Goal: Task Accomplishment & Management: Manage account settings

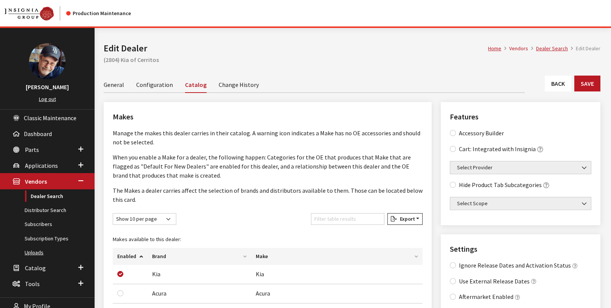
scroll to position [126, 0]
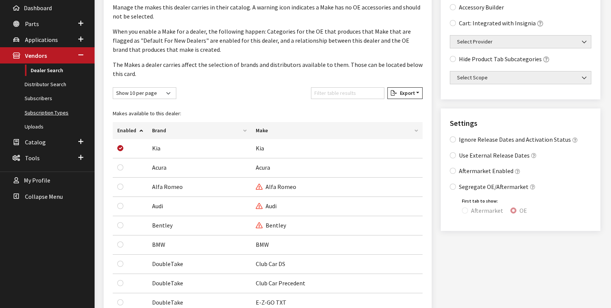
click at [50, 113] on link "Subscription Types" at bounding box center [47, 113] width 95 height 14
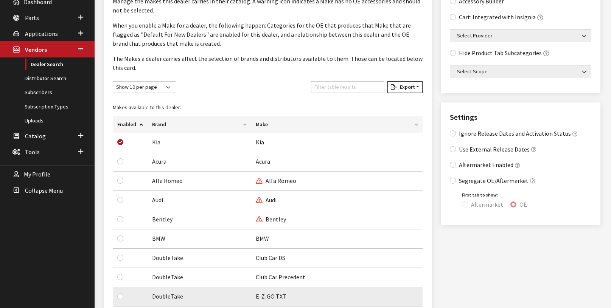
scroll to position [126, 0]
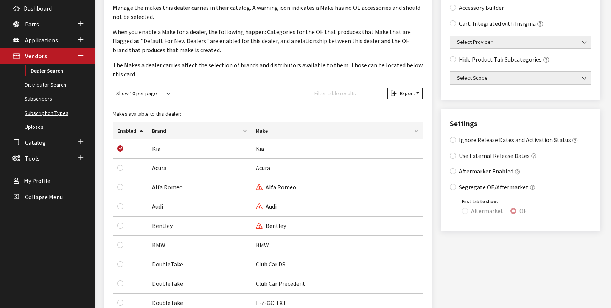
click at [53, 112] on link "Subscription Types" at bounding box center [47, 113] width 95 height 14
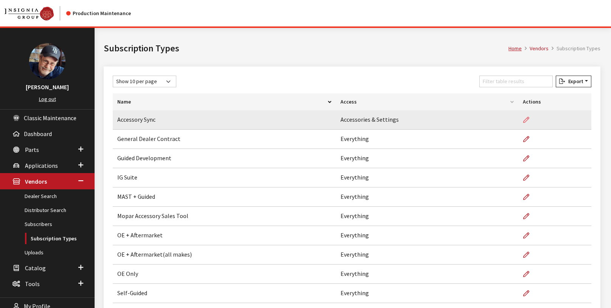
click at [525, 121] on icon at bounding box center [526, 120] width 6 height 6
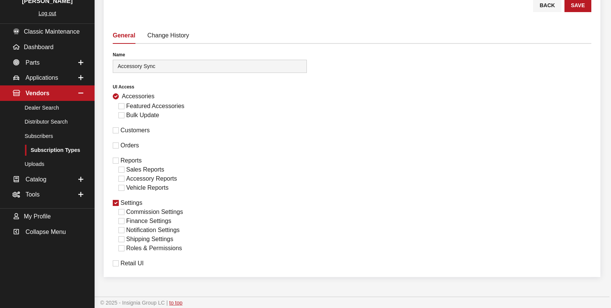
scroll to position [87, 0]
